Goal: Information Seeking & Learning: Learn about a topic

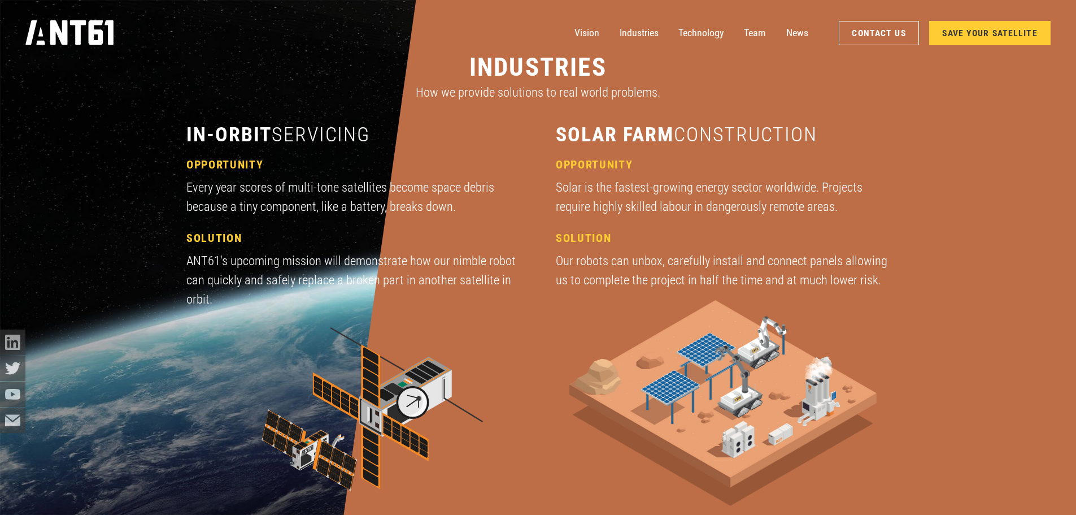
scroll to position [1695, 0]
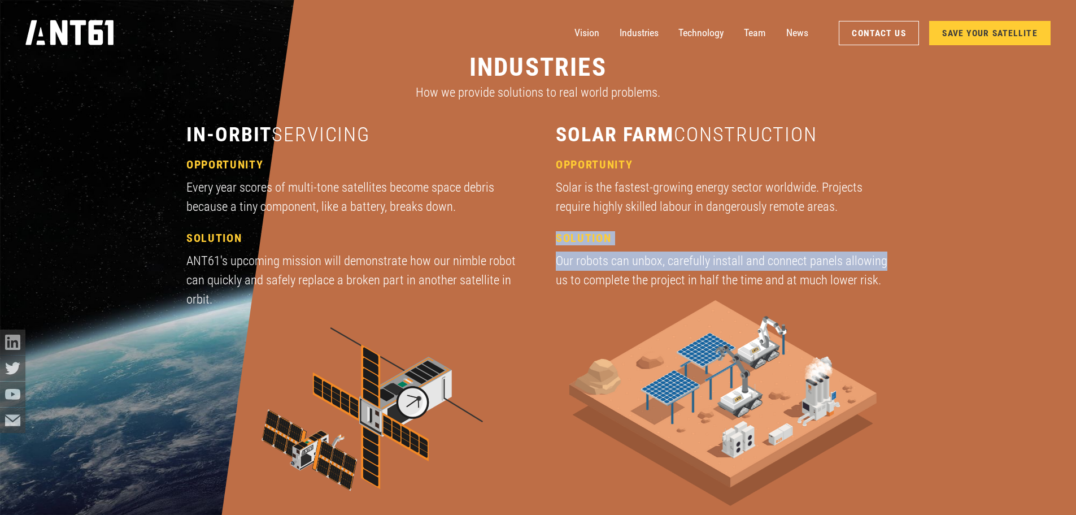
drag, startPoint x: 559, startPoint y: 240, endPoint x: 916, endPoint y: 267, distance: 358.1
click at [916, 267] on div "industries How we provide solutions to real world problems. in-orbit servicing …" at bounding box center [538, 303] width 811 height 606
click at [894, 268] on div "industries How we provide solutions to real world problems. in-orbit servicing …" at bounding box center [538, 303] width 811 height 606
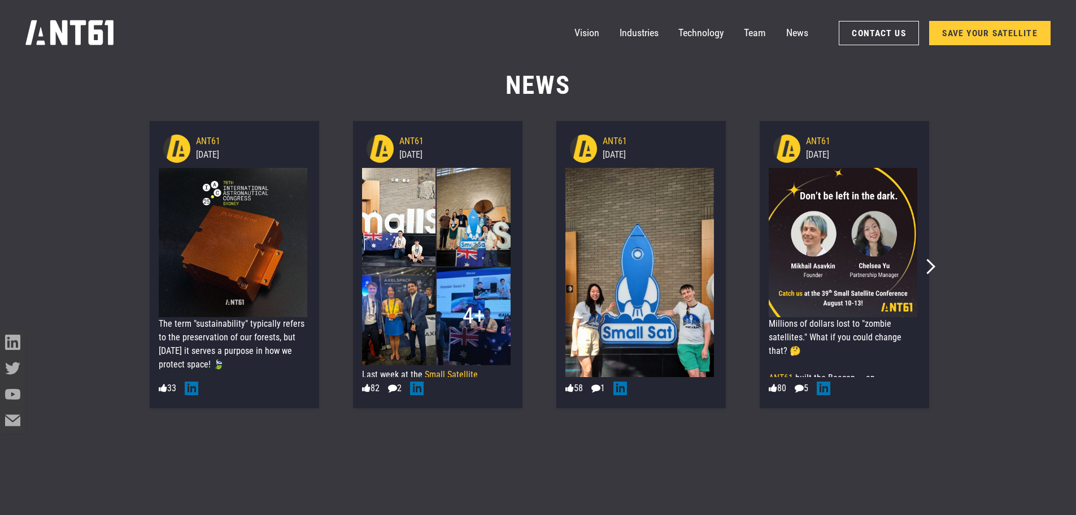
scroll to position [6723, 0]
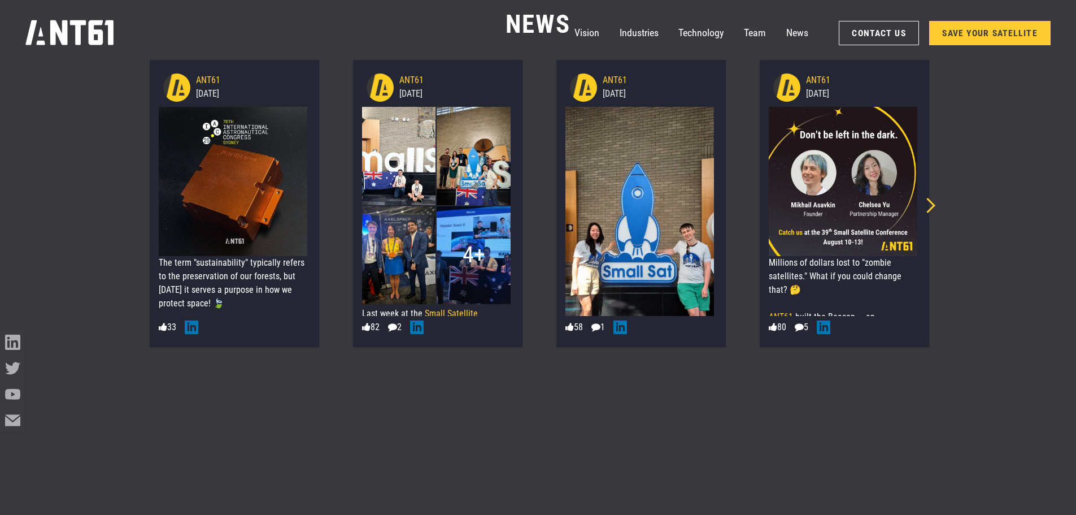
click at [931, 202] on icon "Next slide" at bounding box center [927, 205] width 15 height 15
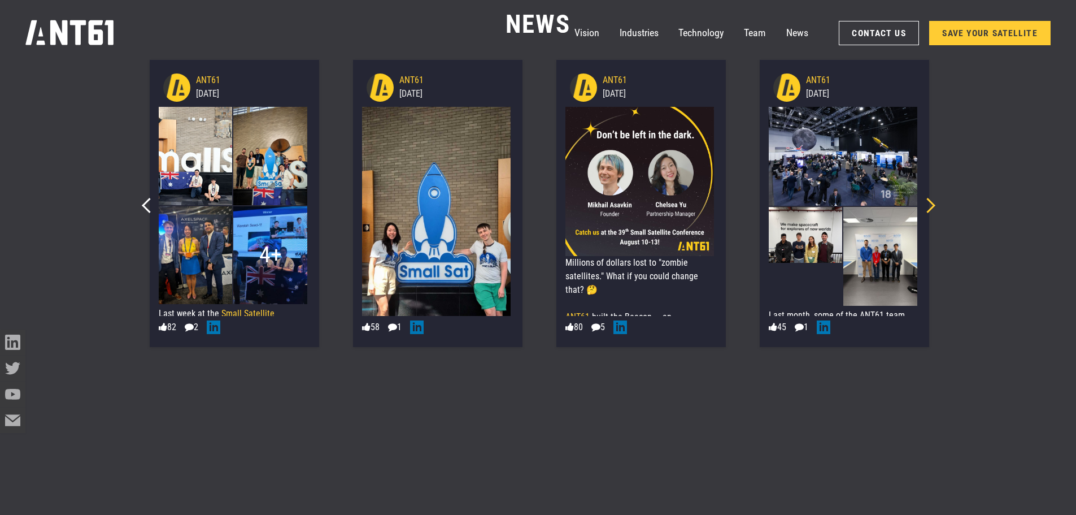
click at [931, 202] on icon "Next slide" at bounding box center [927, 205] width 15 height 15
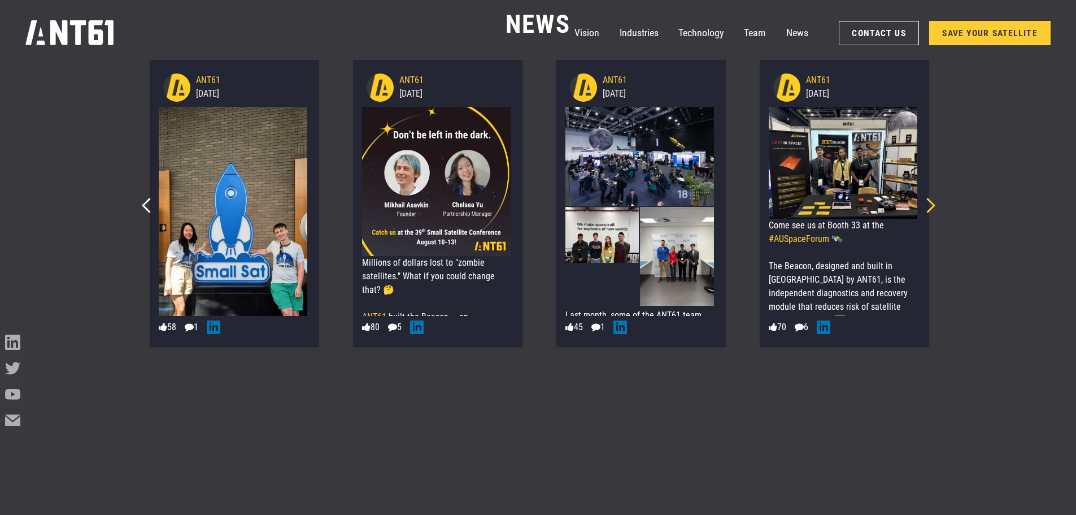
click at [931, 202] on icon "Next slide" at bounding box center [927, 205] width 15 height 15
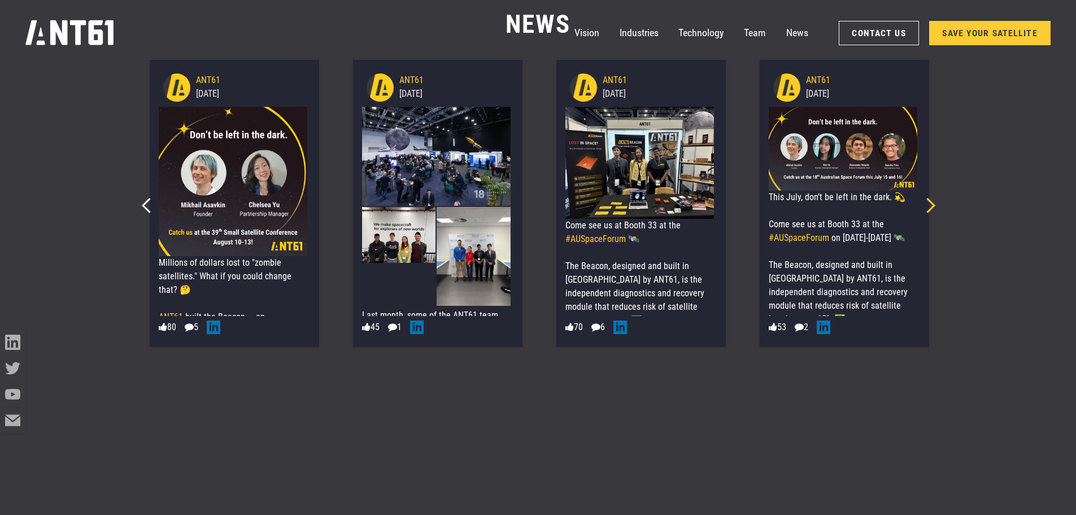
click at [932, 201] on icon "Next slide" at bounding box center [927, 205] width 15 height 15
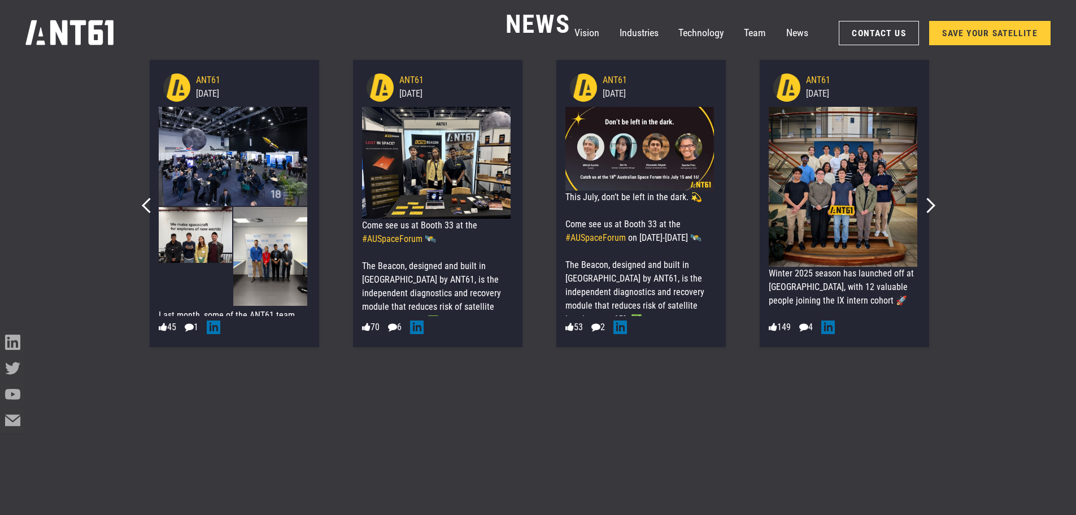
click at [933, 201] on div "Next slide" at bounding box center [924, 201] width 20 height 20
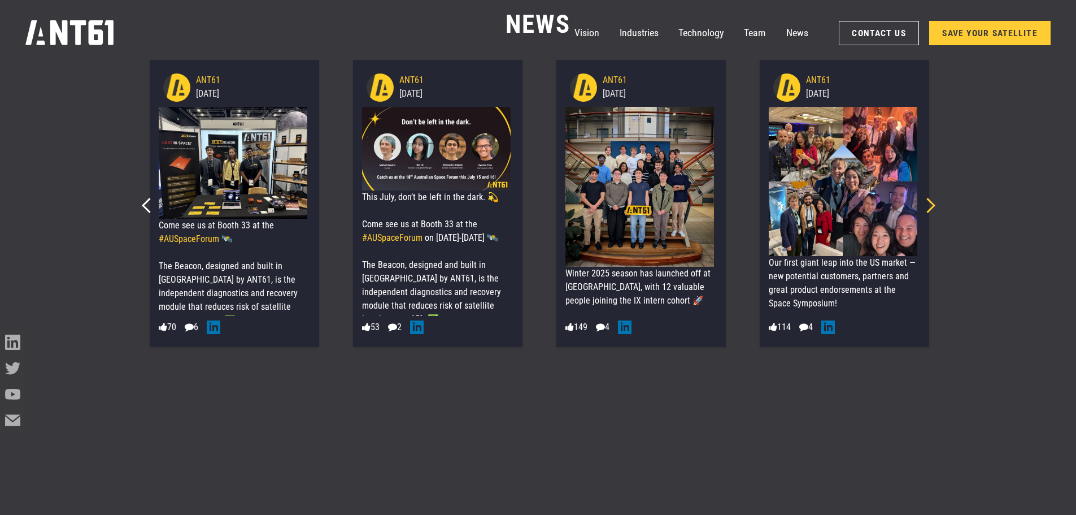
click at [931, 209] on icon "Next slide" at bounding box center [927, 205] width 15 height 15
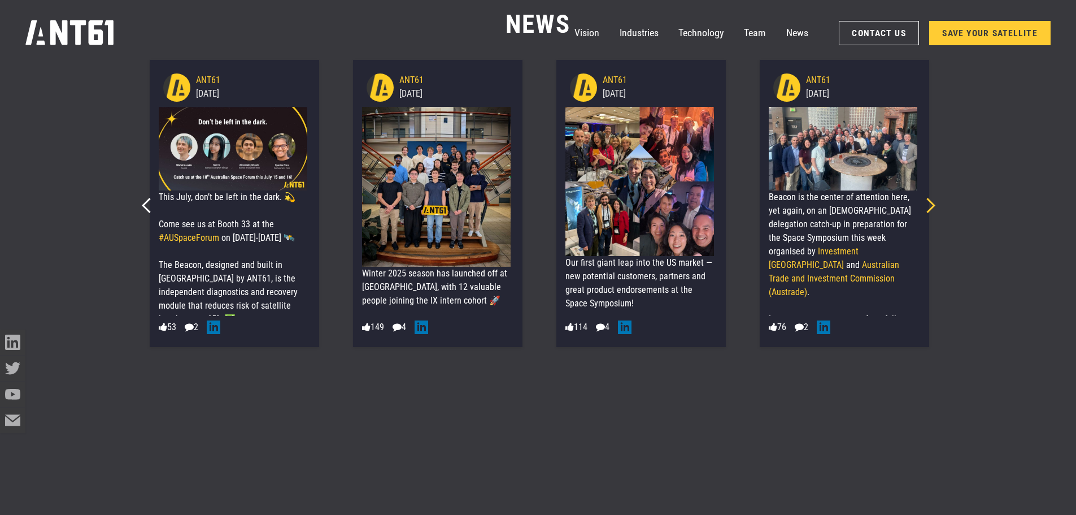
click at [931, 209] on icon "Next slide" at bounding box center [927, 205] width 15 height 15
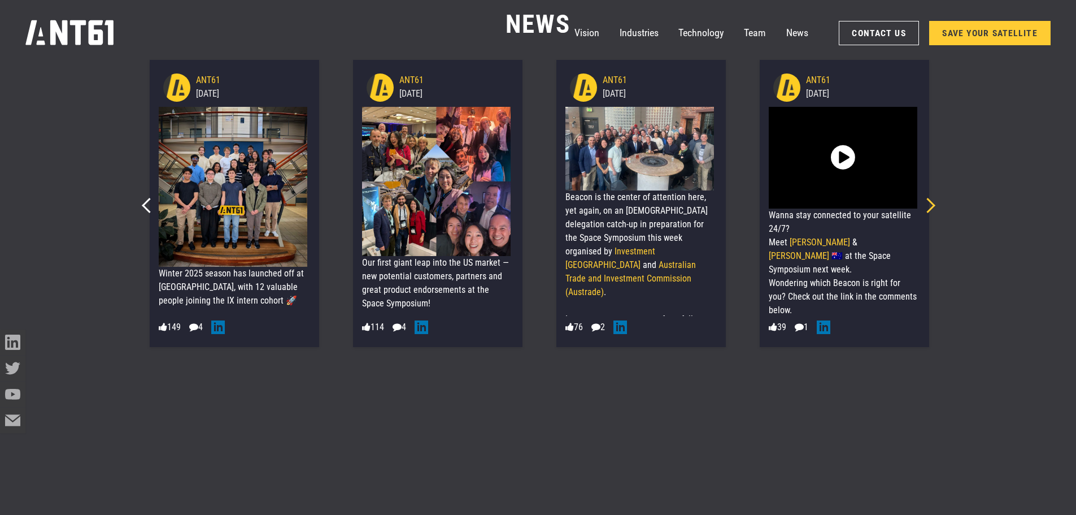
click at [932, 209] on icon "Next slide" at bounding box center [927, 205] width 15 height 15
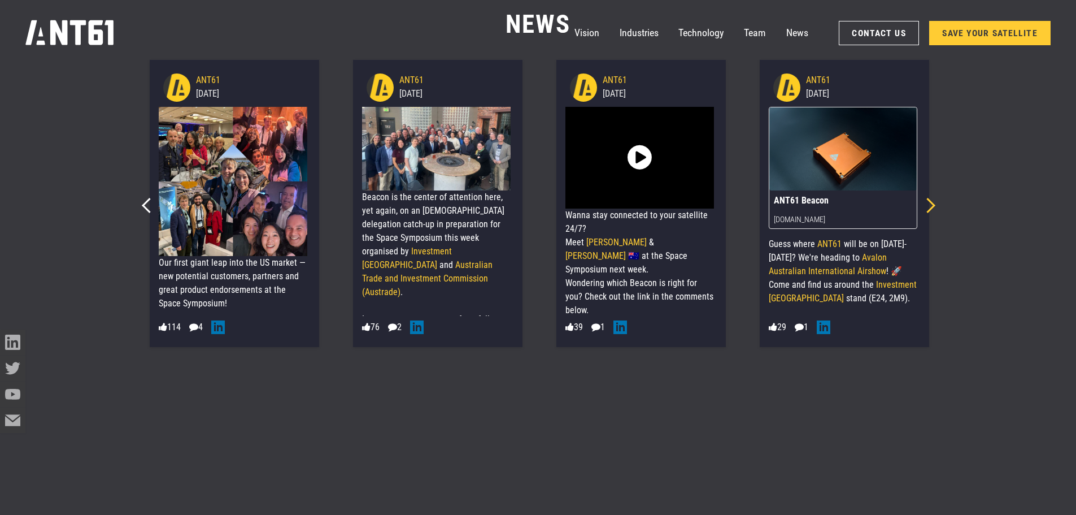
click at [933, 209] on icon "Next slide" at bounding box center [927, 205] width 15 height 15
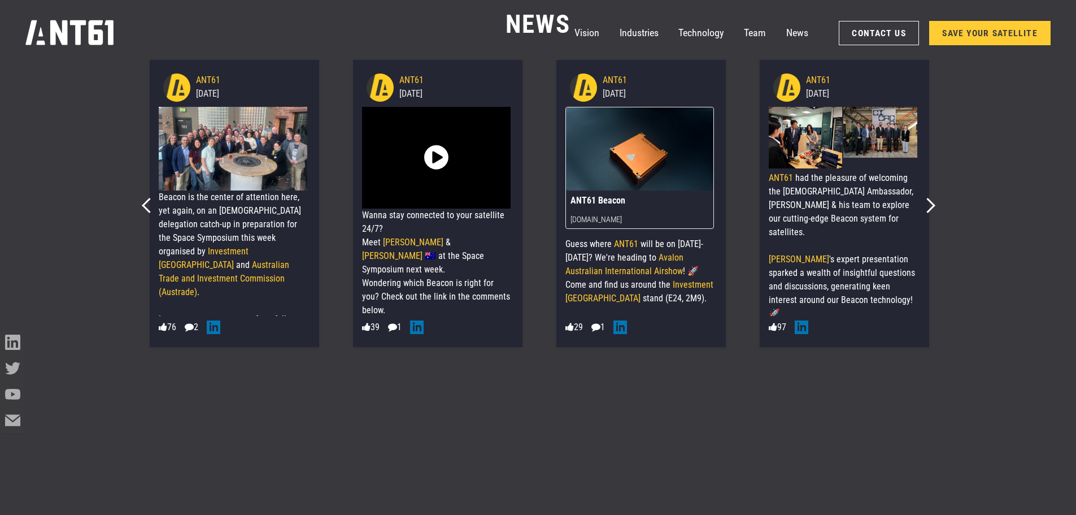
click at [934, 208] on div "ANT61 [DATE] ANT61 had the pleasure of welcoming the [DEMOGRAPHIC_DATA] Ambassa…" at bounding box center [844, 203] width 203 height 296
click at [937, 208] on div "ANT61 [DATE] ANT61 had the pleasure of welcoming the [DEMOGRAPHIC_DATA] Ambassa…" at bounding box center [844, 203] width 203 height 296
